Goal: Task Accomplishment & Management: Manage account settings

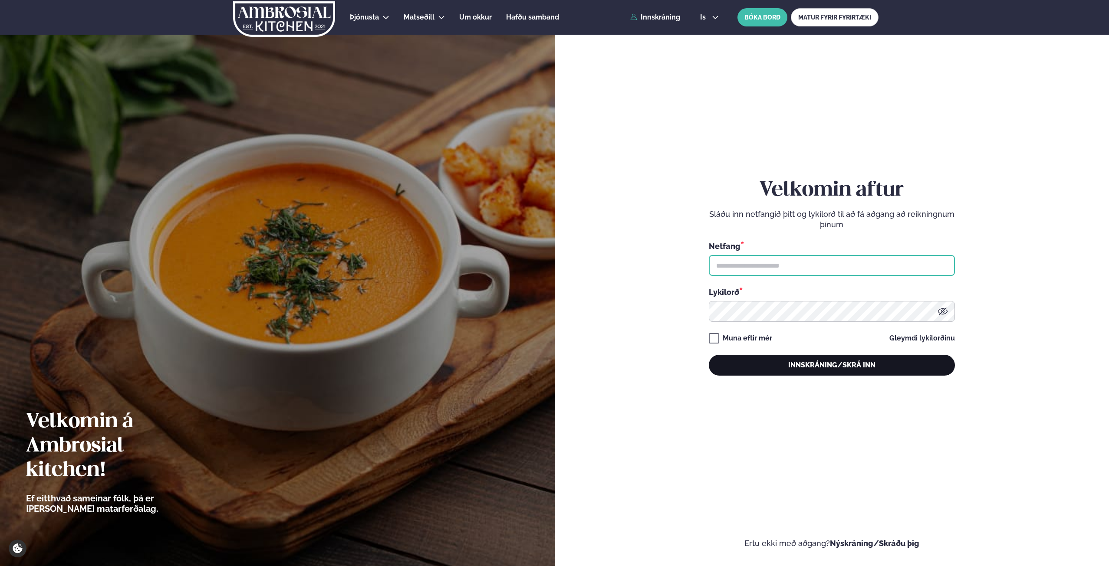
type input "**********"
click at [817, 362] on button "Innskráning/Skrá inn" at bounding box center [832, 365] width 246 height 21
